Goal: Task Accomplishment & Management: Use online tool/utility

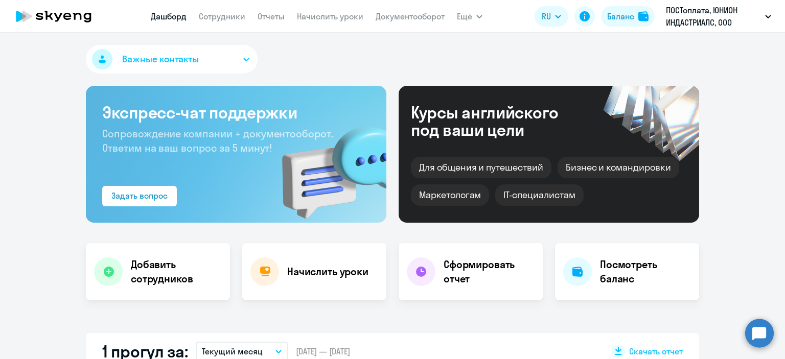
select select "30"
click at [318, 12] on link "Начислить уроки" at bounding box center [330, 16] width 66 height 10
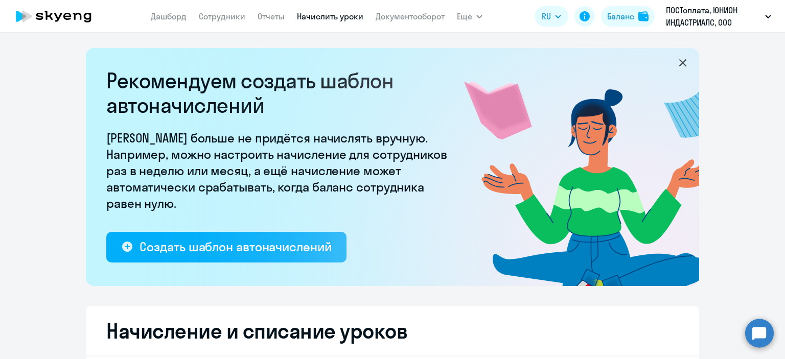
select select "10"
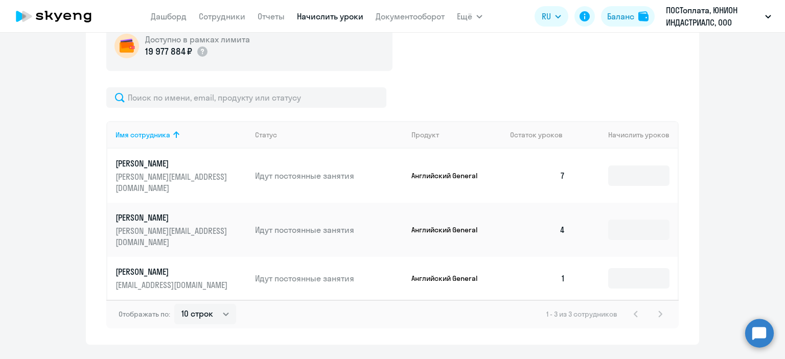
scroll to position [406, 0]
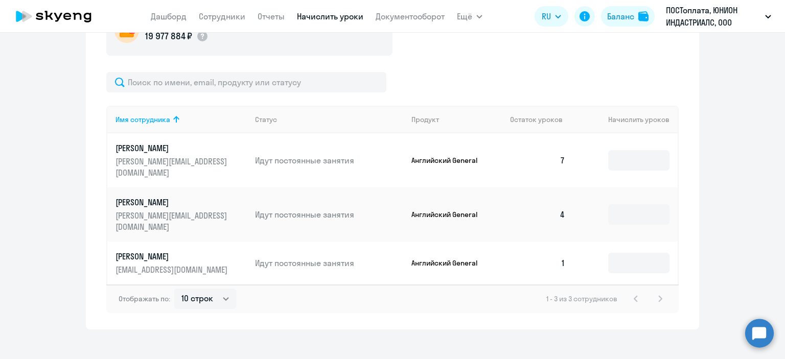
click at [423, 258] on p "Английский General" at bounding box center [449, 262] width 77 height 9
drag, startPoint x: 614, startPoint y: 248, endPoint x: 629, endPoint y: 249, distance: 15.9
click at [614, 253] on input at bounding box center [638, 263] width 61 height 20
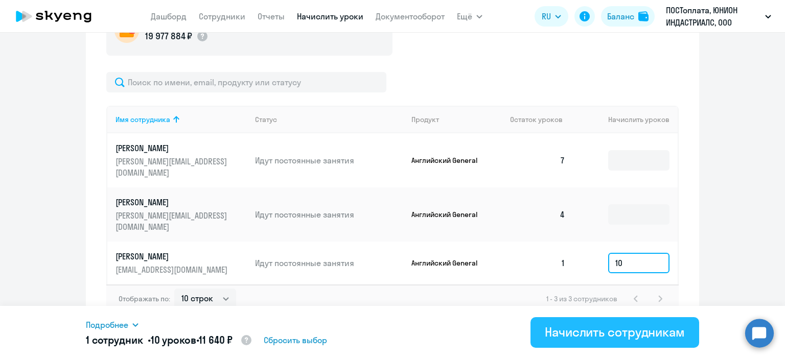
type input "10"
click at [583, 339] on div "Начислить сотрудникам" at bounding box center [615, 332] width 140 height 16
